Goal: Task Accomplishment & Management: Manage account settings

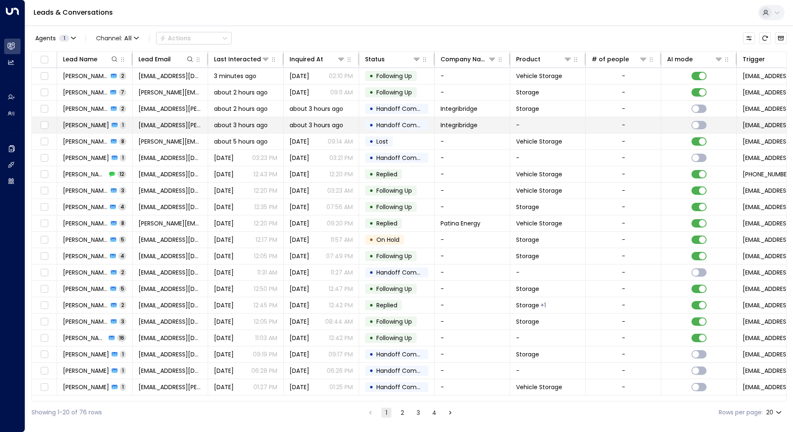
click at [85, 121] on span "[PERSON_NAME]" at bounding box center [86, 125] width 46 height 8
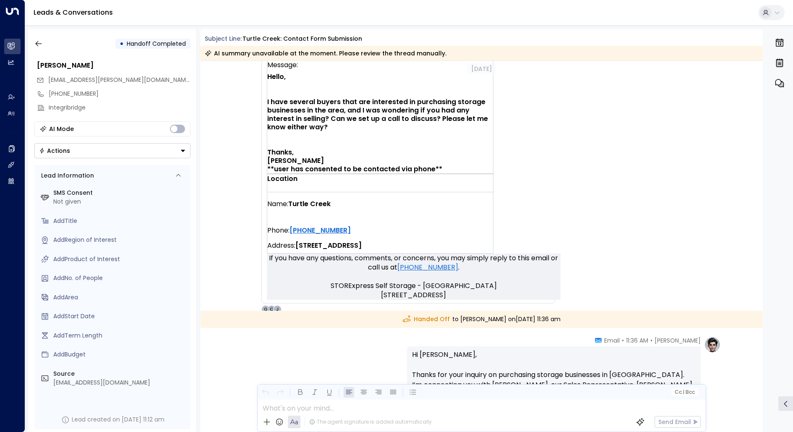
scroll to position [330, 0]
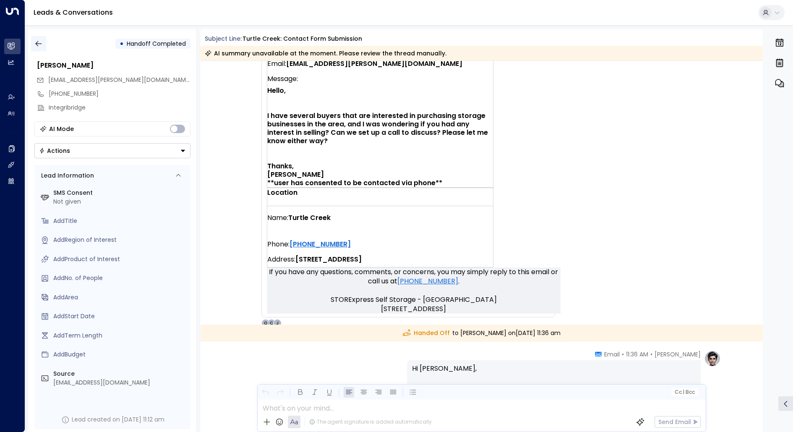
click at [36, 42] on icon "button" at bounding box center [38, 43] width 8 height 8
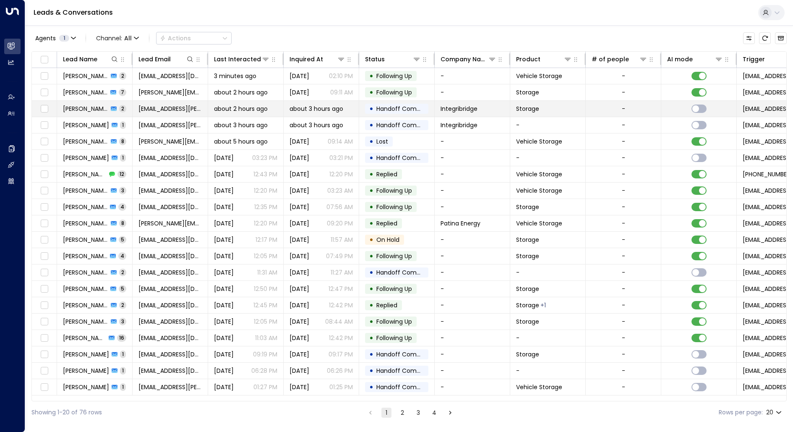
click at [84, 111] on span "[PERSON_NAME]" at bounding box center [85, 109] width 45 height 8
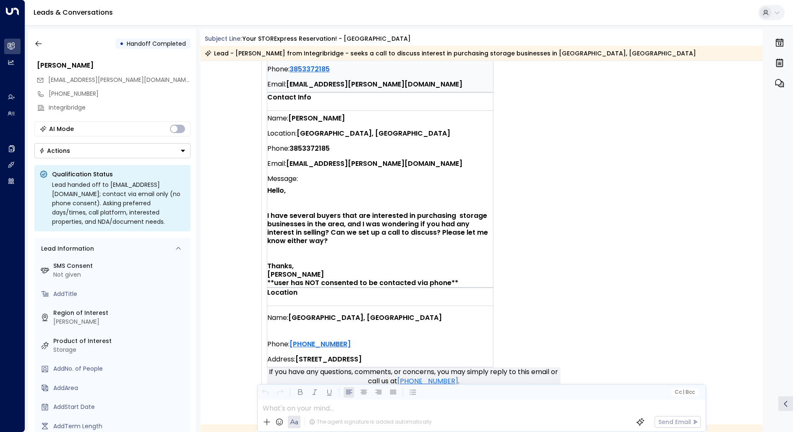
scroll to position [244, 0]
